Goal: Task Accomplishment & Management: Use online tool/utility

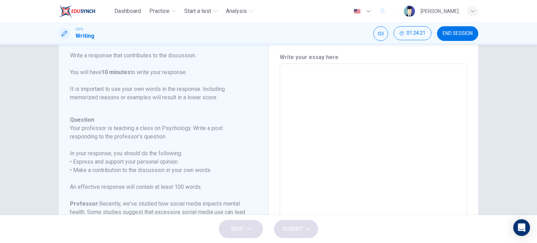
scroll to position [20, 0]
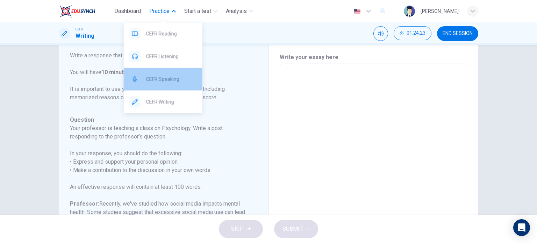
click at [176, 81] on span "CEFR Speaking" at bounding box center [171, 79] width 51 height 8
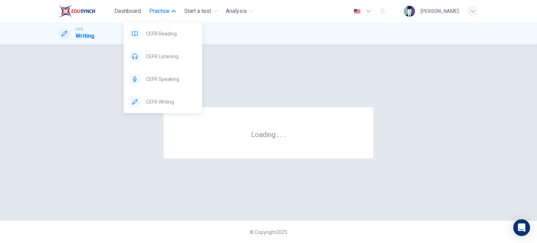
scroll to position [0, 0]
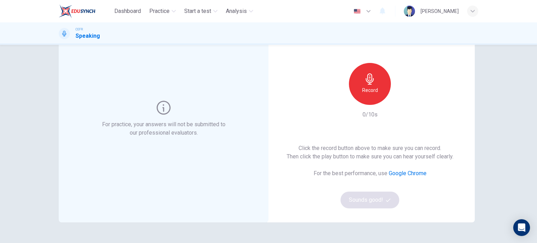
scroll to position [43, 0]
click at [381, 82] on div "Record" at bounding box center [370, 84] width 42 height 42
click at [374, 83] on div "Stop" at bounding box center [370, 84] width 42 height 42
click at [401, 100] on icon "button" at bounding box center [402, 99] width 3 height 4
click at [357, 202] on button "Sounds good!" at bounding box center [370, 200] width 59 height 17
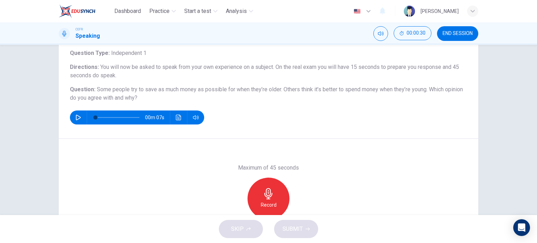
click at [97, 88] on span "Some people try to save as much money as possible for when they’re older. Other…" at bounding box center [262, 89] width 331 height 7
drag, startPoint x: 94, startPoint y: 88, endPoint x: 206, endPoint y: 17, distance: 132.2
click at [206, 17] on div "Dashboard Practice Start a test Analysis English en ​ NURHAFIZAH IZZATI BINTI M…" at bounding box center [268, 121] width 537 height 243
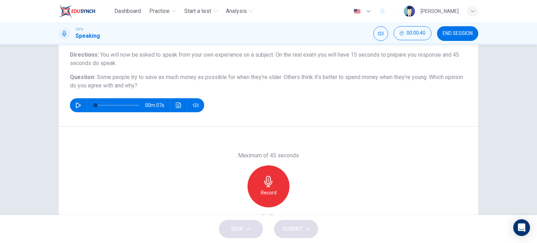
scroll to position [53, 0]
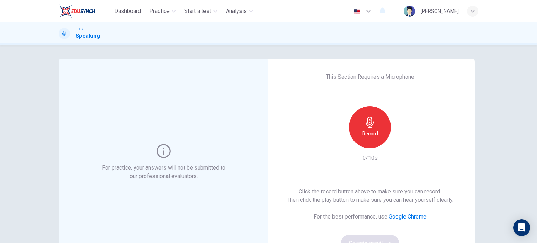
scroll to position [33, 0]
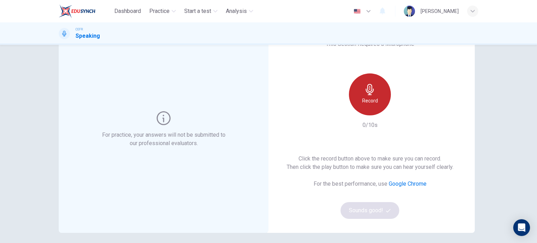
click at [366, 114] on div "Record" at bounding box center [370, 94] width 42 height 42
click at [365, 94] on icon "button" at bounding box center [369, 89] width 11 height 11
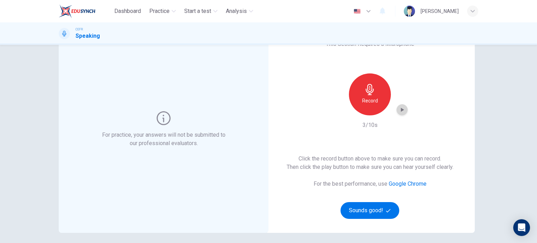
click at [401, 110] on icon "button" at bounding box center [402, 110] width 3 height 4
click at [401, 110] on icon "button" at bounding box center [402, 109] width 7 height 7
click at [359, 205] on button "Sounds good!" at bounding box center [370, 210] width 59 height 17
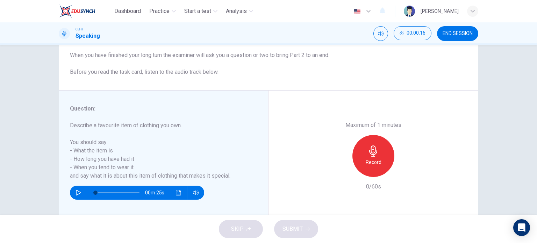
scroll to position [87, 0]
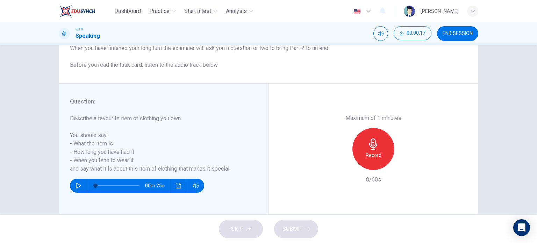
click at [287, 116] on div "Maximum of 1 minutes Record 0/60s" at bounding box center [374, 149] width 210 height 131
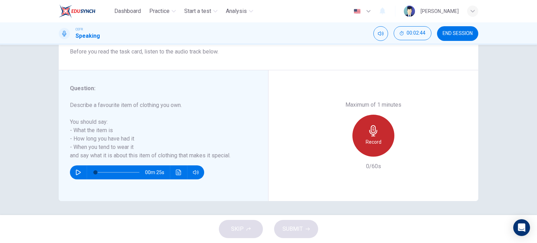
click at [377, 138] on h6 "Record" at bounding box center [374, 142] width 16 height 8
click at [369, 140] on h6 "Stop" at bounding box center [373, 142] width 10 height 8
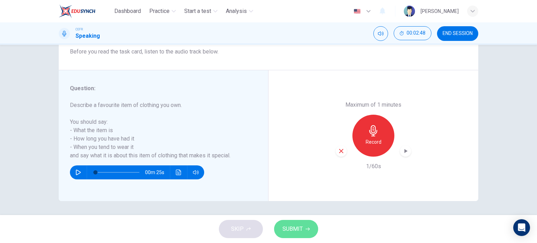
click at [301, 232] on span "SUBMIT" at bounding box center [293, 229] width 20 height 10
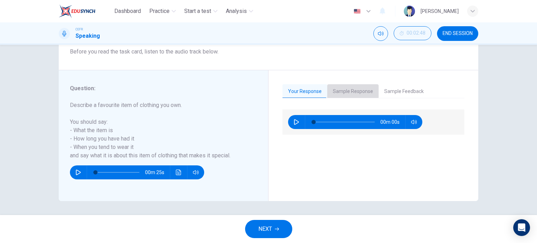
click at [350, 88] on button "Sample Response" at bounding box center [352, 91] width 51 height 15
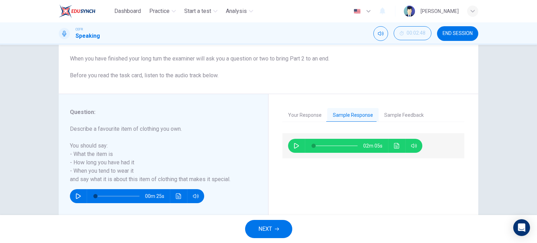
scroll to position [80, 0]
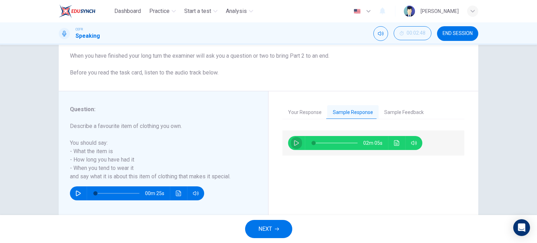
click at [294, 143] on icon "button" at bounding box center [297, 143] width 6 height 6
type input "2"
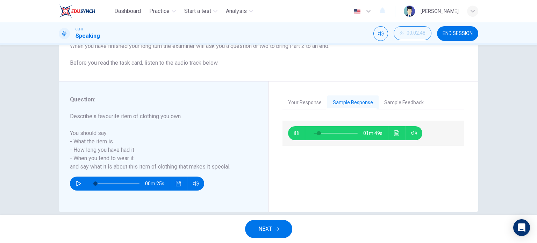
scroll to position [91, 0]
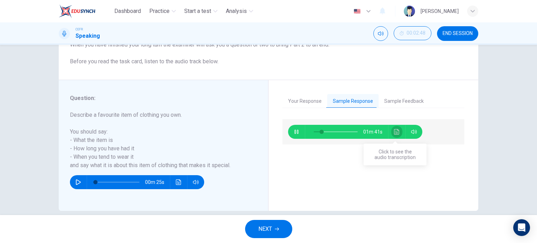
click at [394, 131] on icon "Click to see the audio transcription" at bounding box center [397, 132] width 6 height 6
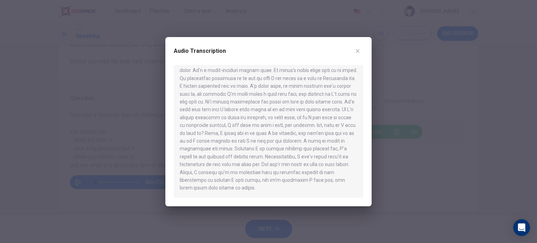
scroll to position [43, 0]
click at [359, 53] on icon "button" at bounding box center [358, 51] width 6 height 6
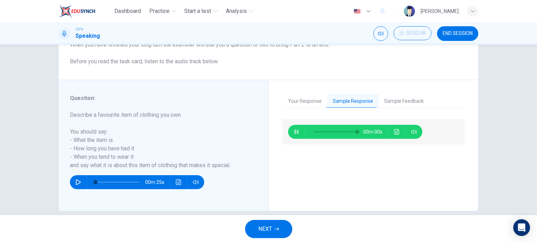
type input "0"
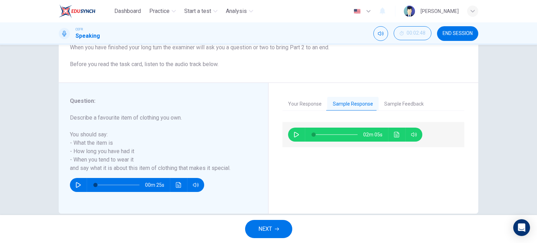
scroll to position [101, 0]
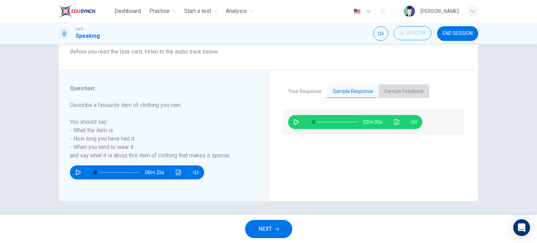
click at [389, 93] on button "Sample Feedback" at bounding box center [404, 91] width 51 height 15
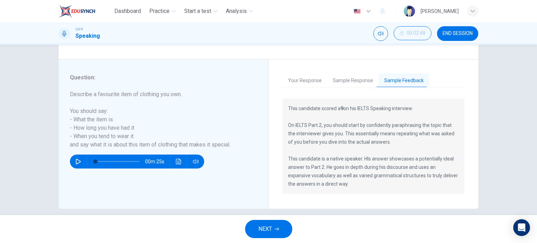
scroll to position [112, 0]
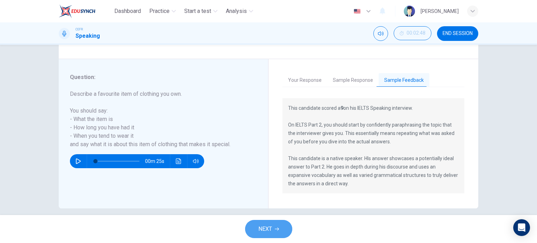
click at [267, 226] on span "NEXT" at bounding box center [265, 229] width 14 height 10
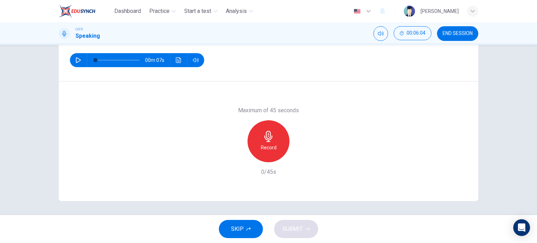
scroll to position [100, 0]
click at [269, 149] on h6 "Record" at bounding box center [269, 148] width 16 height 8
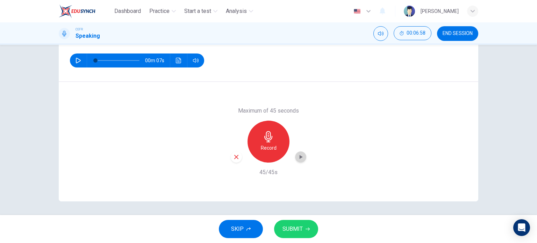
click at [302, 157] on div "button" at bounding box center [300, 156] width 11 height 11
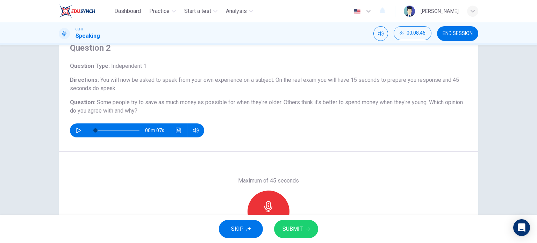
scroll to position [101, 0]
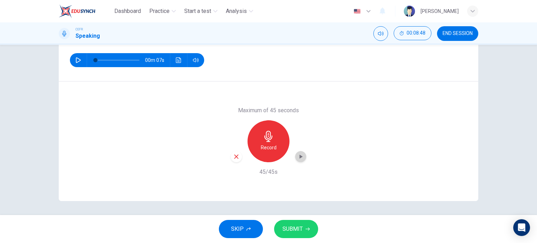
click at [300, 156] on icon "button" at bounding box center [300, 156] width 7 height 7
click at [288, 228] on span "SUBMIT" at bounding box center [293, 229] width 20 height 10
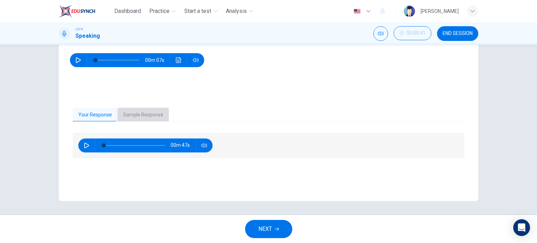
click at [140, 116] on button "Sample Response" at bounding box center [142, 115] width 51 height 15
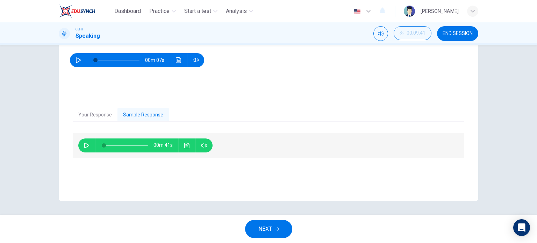
scroll to position [70, 0]
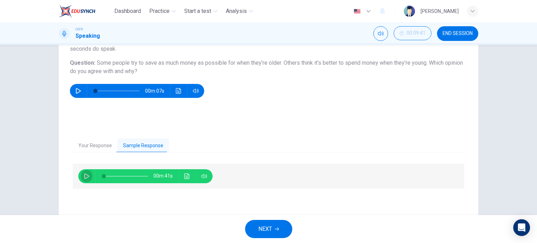
click at [85, 178] on icon "button" at bounding box center [87, 176] width 6 height 6
click at [186, 176] on icon "Click to see the audio transcription" at bounding box center [186, 176] width 5 height 6
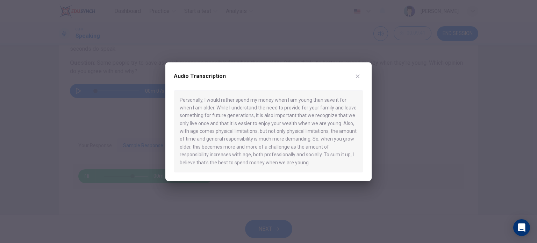
click at [358, 77] on icon "button" at bounding box center [358, 76] width 6 height 6
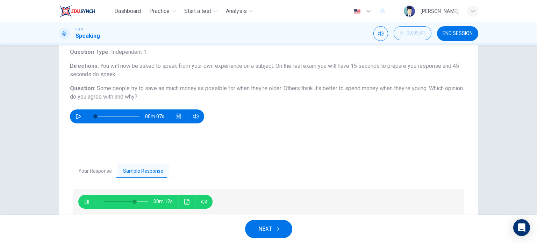
scroll to position [43, 0]
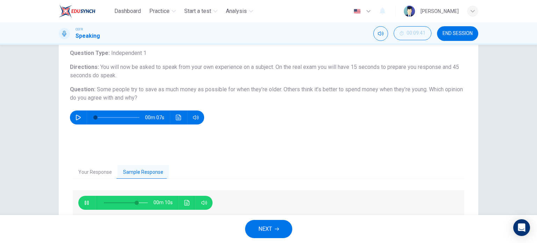
type input "77"
click at [263, 233] on span "NEXT" at bounding box center [265, 229] width 14 height 10
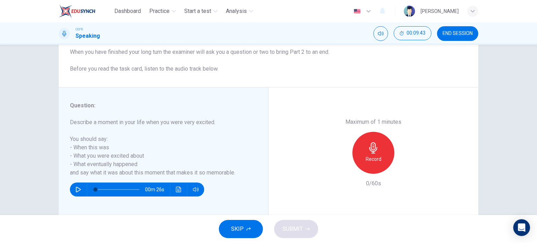
scroll to position [84, 0]
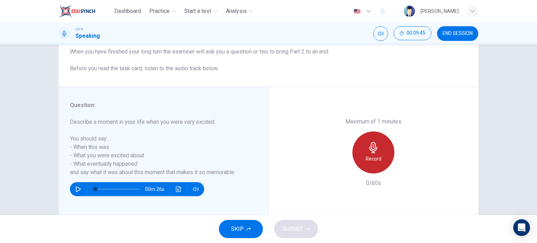
click at [369, 154] on div "Record" at bounding box center [373, 152] width 42 height 42
click at [377, 157] on div "Stop" at bounding box center [373, 152] width 42 height 42
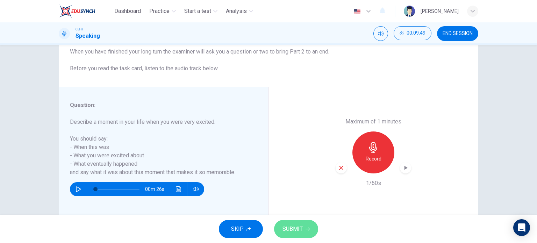
click at [297, 231] on span "SUBMIT" at bounding box center [293, 229] width 20 height 10
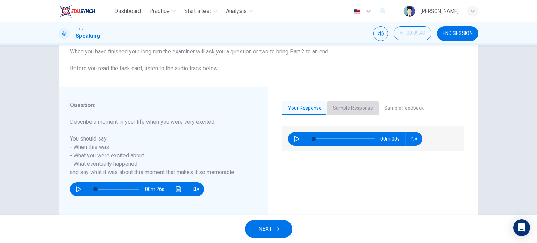
click at [358, 107] on button "Sample Response" at bounding box center [352, 108] width 51 height 15
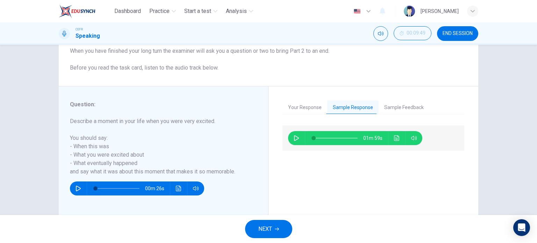
scroll to position [85, 0]
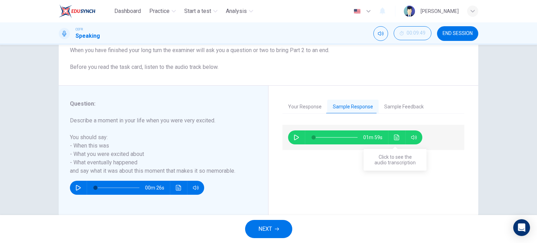
click at [394, 137] on icon "Click to see the audio transcription" at bounding box center [397, 138] width 6 height 6
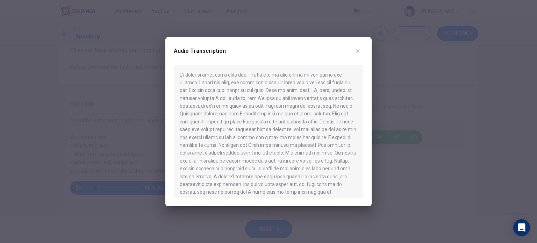
click at [402, 85] on div at bounding box center [268, 121] width 537 height 243
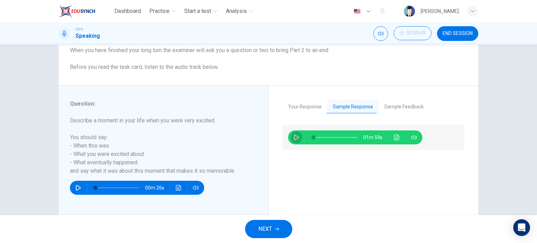
click at [291, 135] on button "button" at bounding box center [296, 137] width 11 height 14
type input "2"
click at [394, 138] on icon "Click to see the audio transcription" at bounding box center [397, 138] width 6 height 6
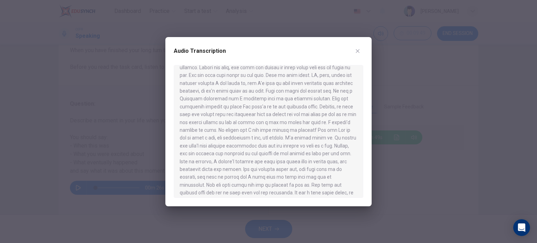
scroll to position [13, 0]
click at [359, 50] on icon "button" at bounding box center [358, 51] width 6 height 6
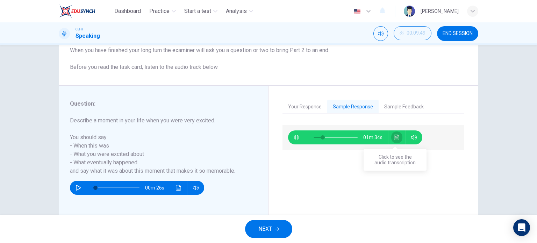
click at [396, 137] on icon "Click to see the audio transcription" at bounding box center [396, 138] width 5 height 6
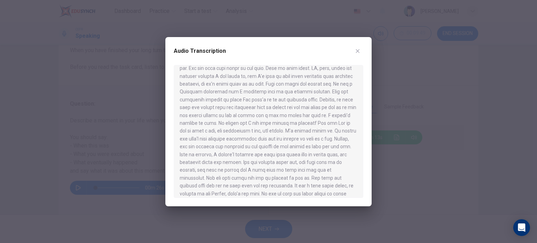
scroll to position [35, 0]
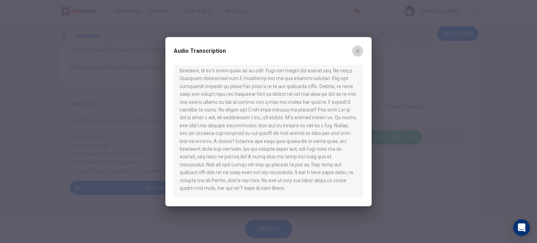
click at [358, 47] on button "button" at bounding box center [357, 50] width 11 height 11
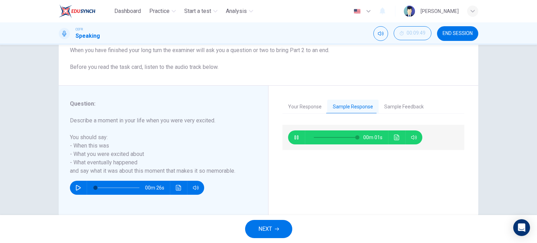
type input "0"
click at [273, 227] on button "NEXT" at bounding box center [268, 229] width 47 height 18
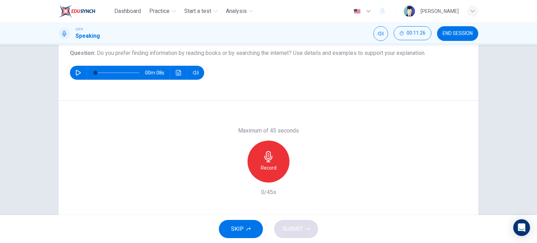
scroll to position [79, 0]
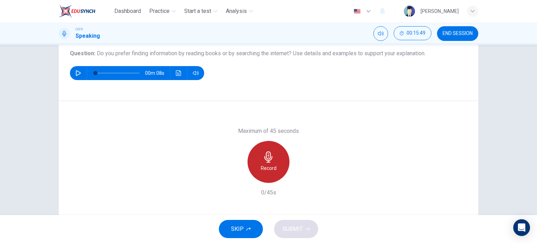
click at [267, 164] on h6 "Record" at bounding box center [269, 168] width 16 height 8
click at [265, 164] on h6 "Stop" at bounding box center [268, 168] width 10 height 8
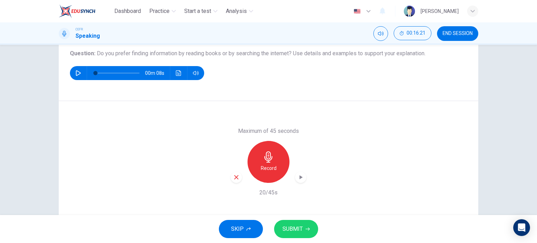
click at [293, 177] on div "Record" at bounding box center [269, 162] width 76 height 42
click at [298, 178] on icon "button" at bounding box center [300, 177] width 7 height 7
click at [237, 180] on div "button" at bounding box center [236, 177] width 11 height 11
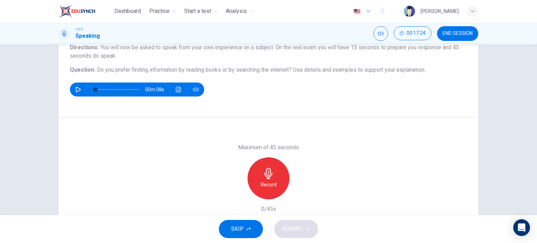
scroll to position [64, 0]
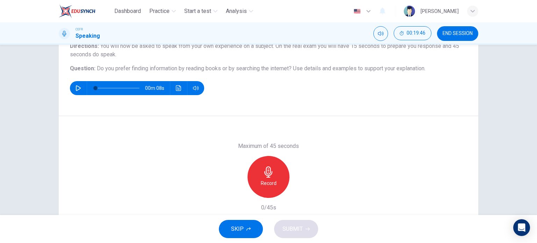
click at [278, 166] on div "Record" at bounding box center [269, 177] width 42 height 42
click at [278, 166] on div "Stop" at bounding box center [269, 177] width 42 height 42
click at [235, 194] on icon "button" at bounding box center [236, 192] width 6 height 6
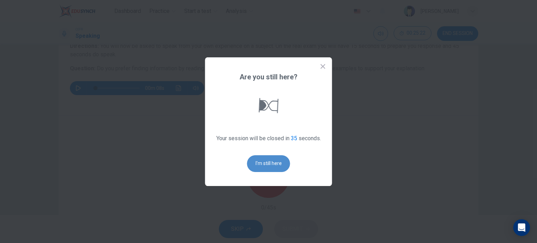
click at [274, 165] on button "I'm still here" at bounding box center [268, 163] width 43 height 17
